Goal: Check status: Check status

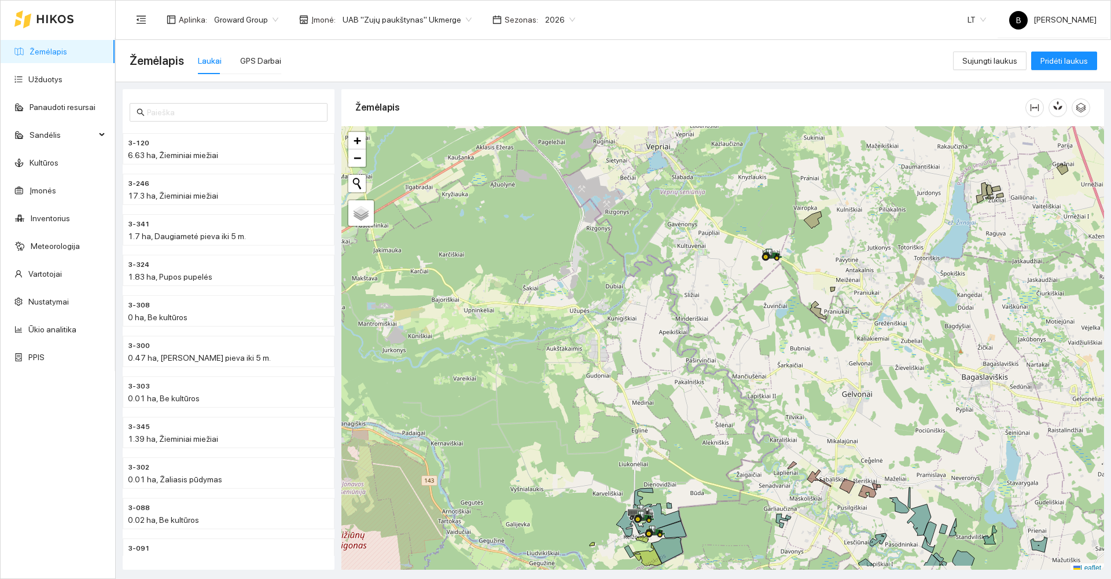
scroll to position [3, 0]
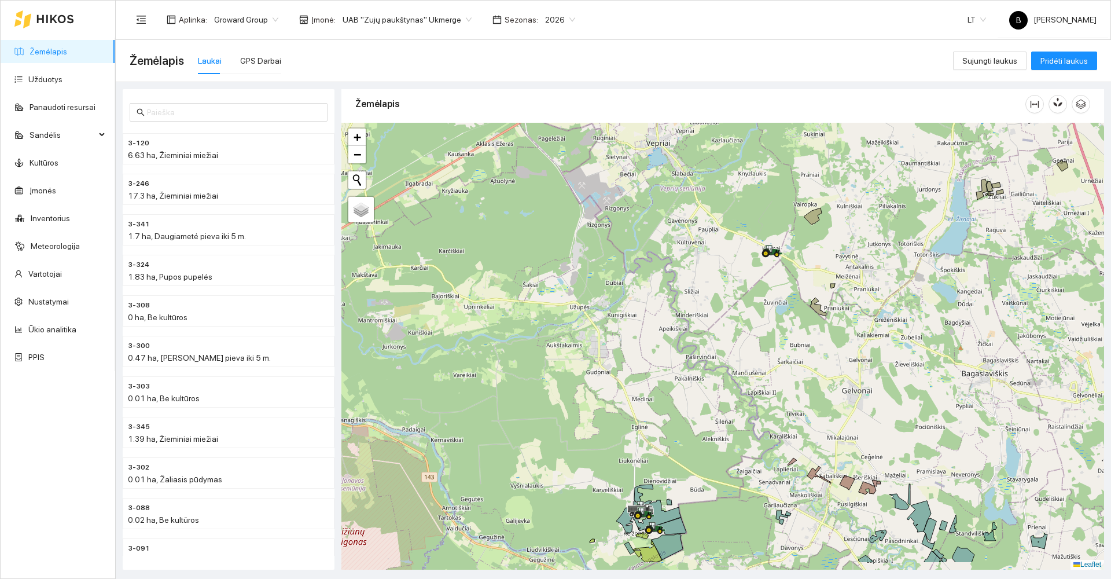
drag, startPoint x: 654, startPoint y: 450, endPoint x: 675, endPoint y: 343, distance: 109.6
click at [675, 343] on div at bounding box center [722, 346] width 763 height 447
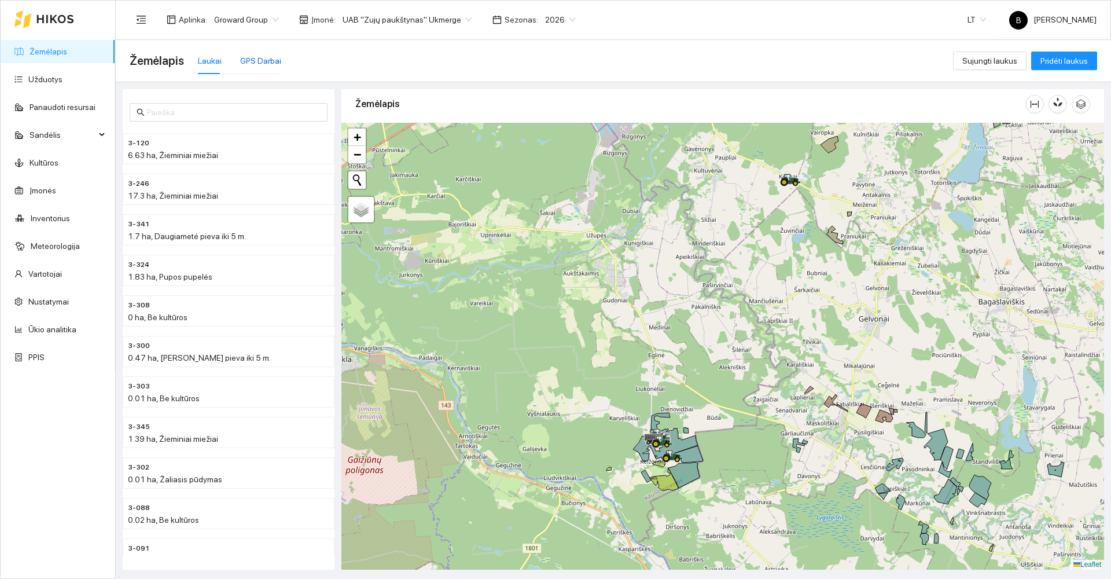
click at [264, 66] on div "GPS Darbai" at bounding box center [260, 60] width 41 height 13
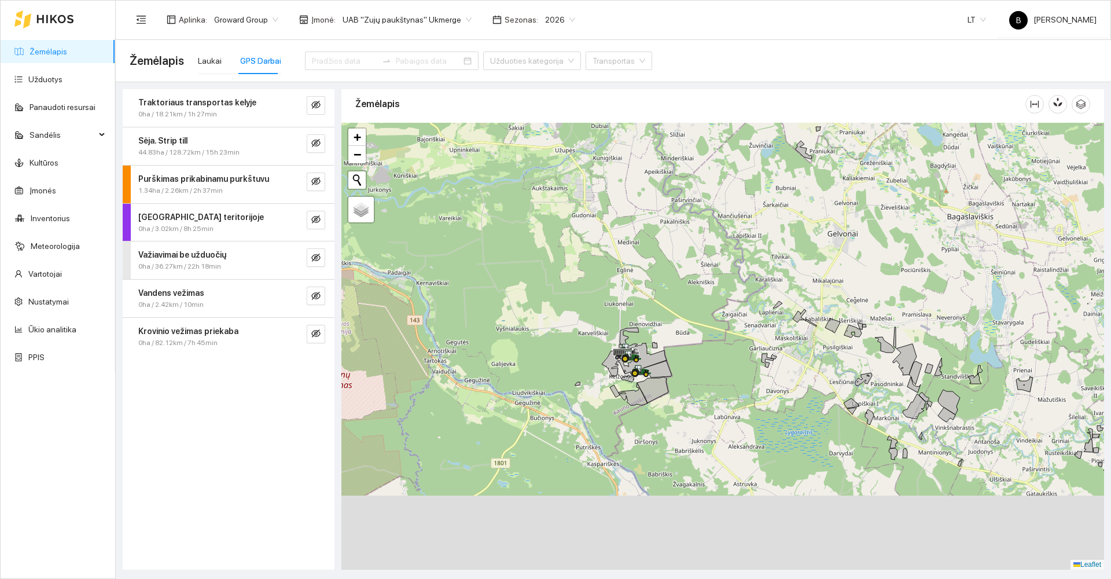
drag, startPoint x: 610, startPoint y: 454, endPoint x: 579, endPoint y: 369, distance: 90.6
click at [579, 369] on div at bounding box center [722, 346] width 763 height 447
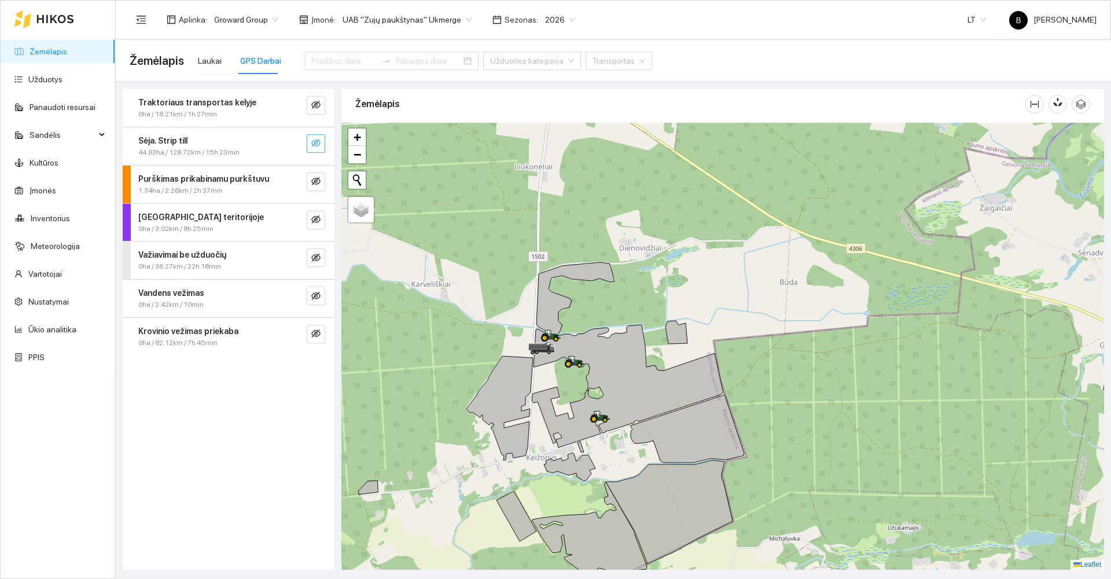
click at [316, 142] on icon "eye-invisible" at bounding box center [315, 143] width 9 height 8
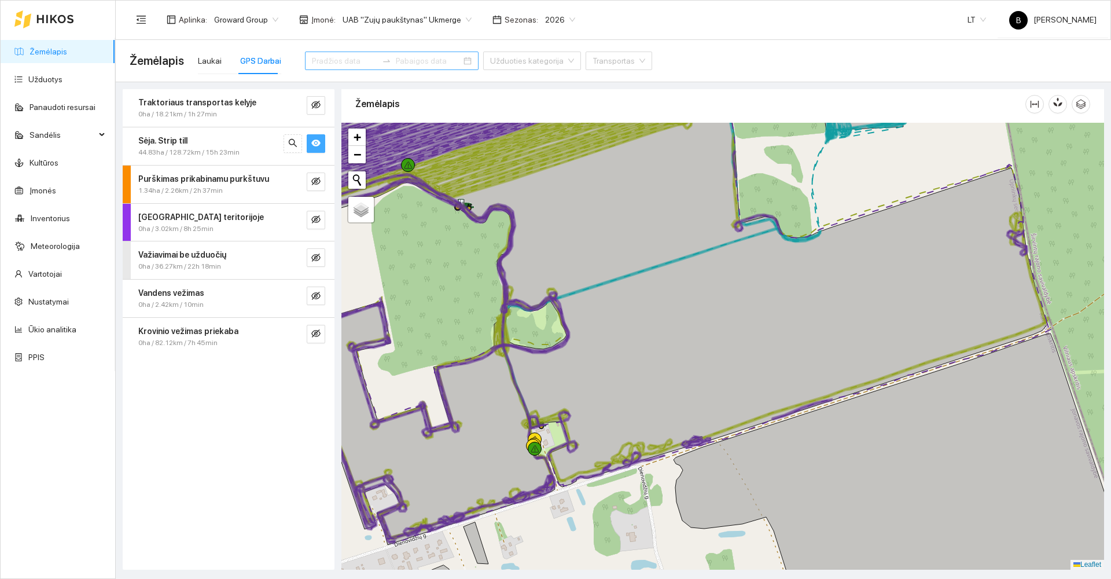
click at [341, 61] on input at bounding box center [344, 60] width 65 height 13
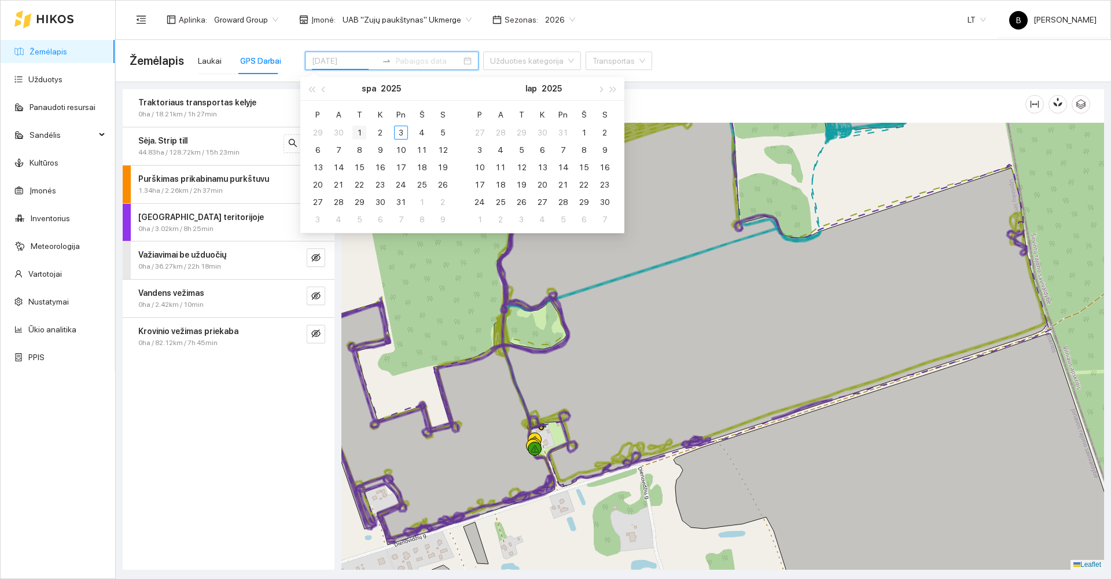
type input "[DATE]"
click at [360, 134] on div "1" at bounding box center [359, 133] width 14 height 14
type input "[DATE]"
click at [399, 135] on div "3" at bounding box center [401, 133] width 14 height 14
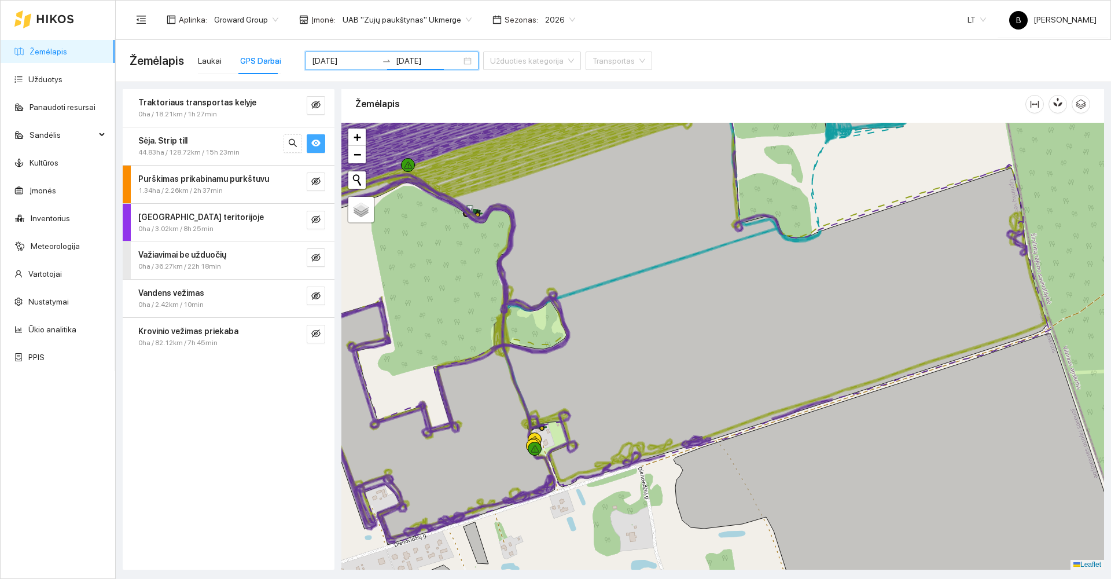
click at [242, 465] on div "Traktoriaus transportas kelyje 0ha / 18.21km / 1h 27min Sėja. Strip till 44.83h…" at bounding box center [229, 329] width 212 height 480
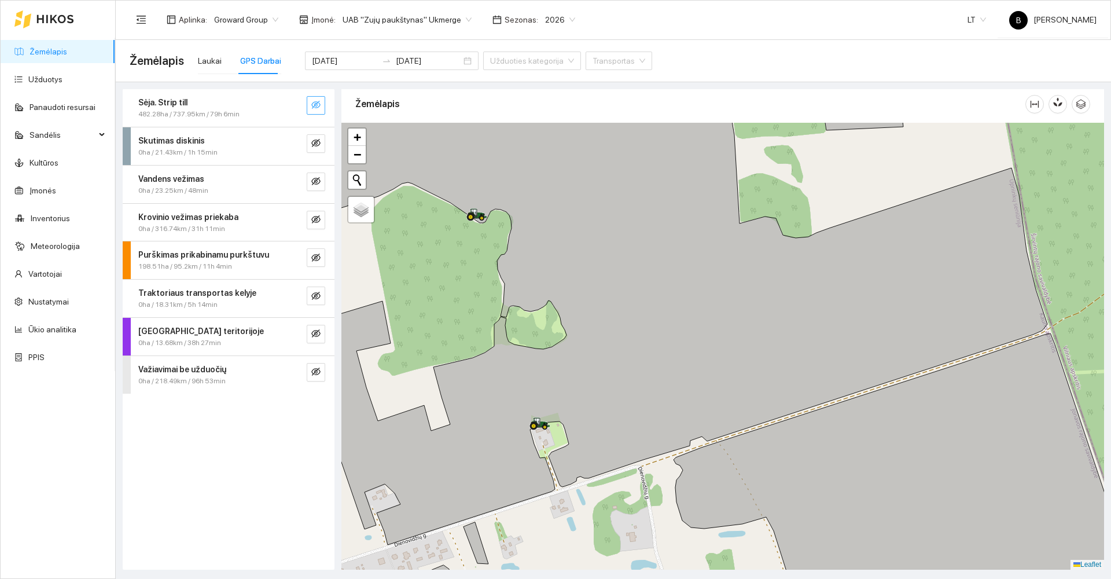
click at [317, 101] on icon "eye-invisible" at bounding box center [315, 104] width 9 height 9
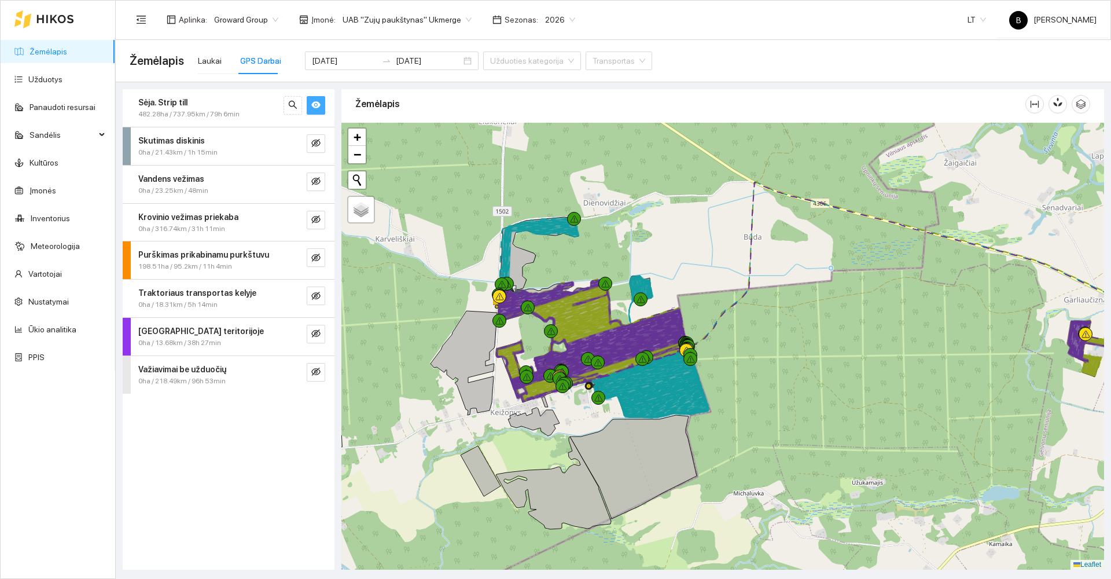
click at [224, 502] on div "Sėja. Strip till 482.28ha / 737.95km / 79h 6min Skutimas diskinis 0ha / 21.43km…" at bounding box center [229, 329] width 212 height 480
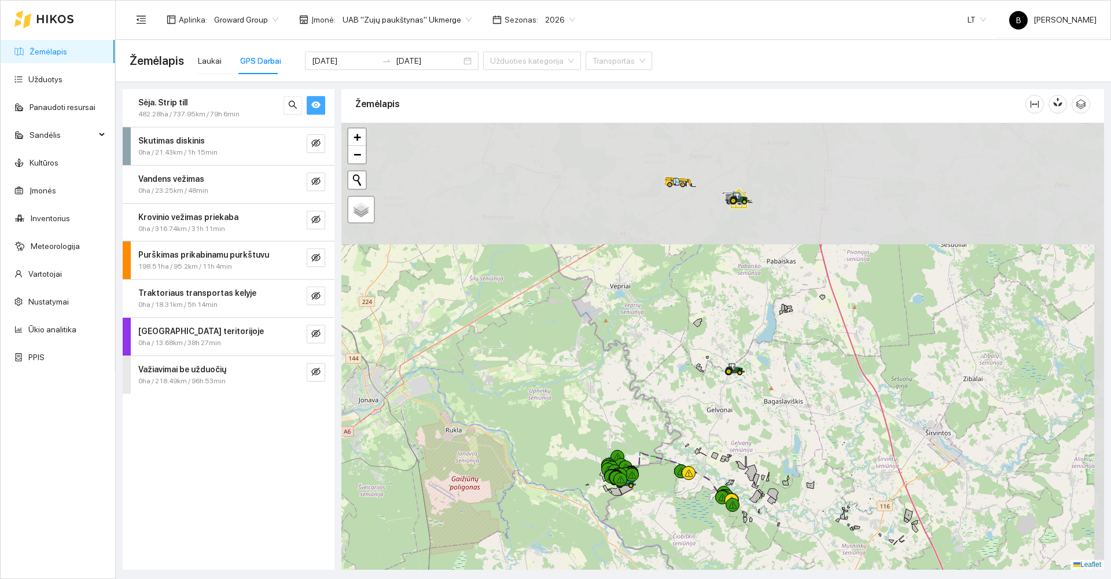
drag, startPoint x: 845, startPoint y: 228, endPoint x: 736, endPoint y: 437, distance: 235.5
click at [739, 438] on div at bounding box center [722, 346] width 763 height 447
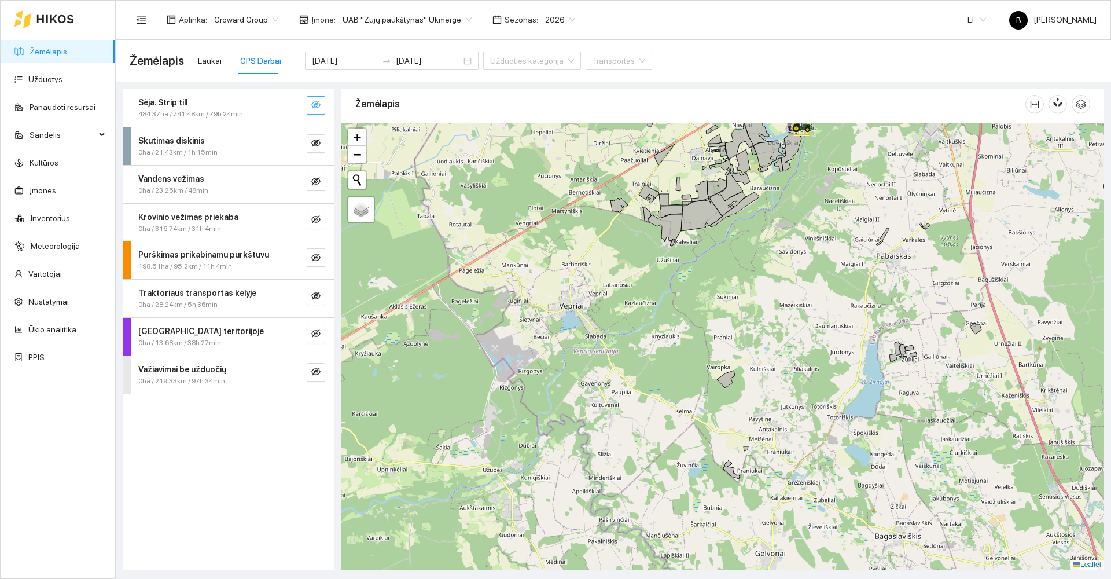
scroll to position [3, 0]
